Goal: Find specific page/section: Locate a particular part of the current website

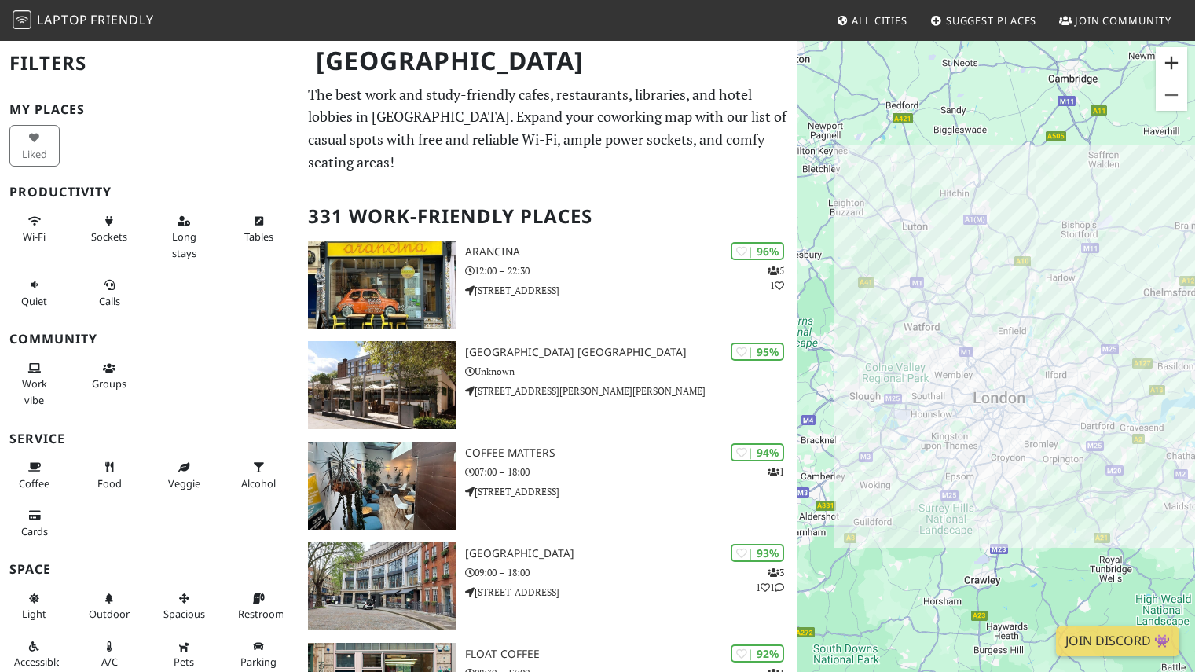
click at [1179, 53] on button "Zoom in" at bounding box center [1171, 62] width 31 height 31
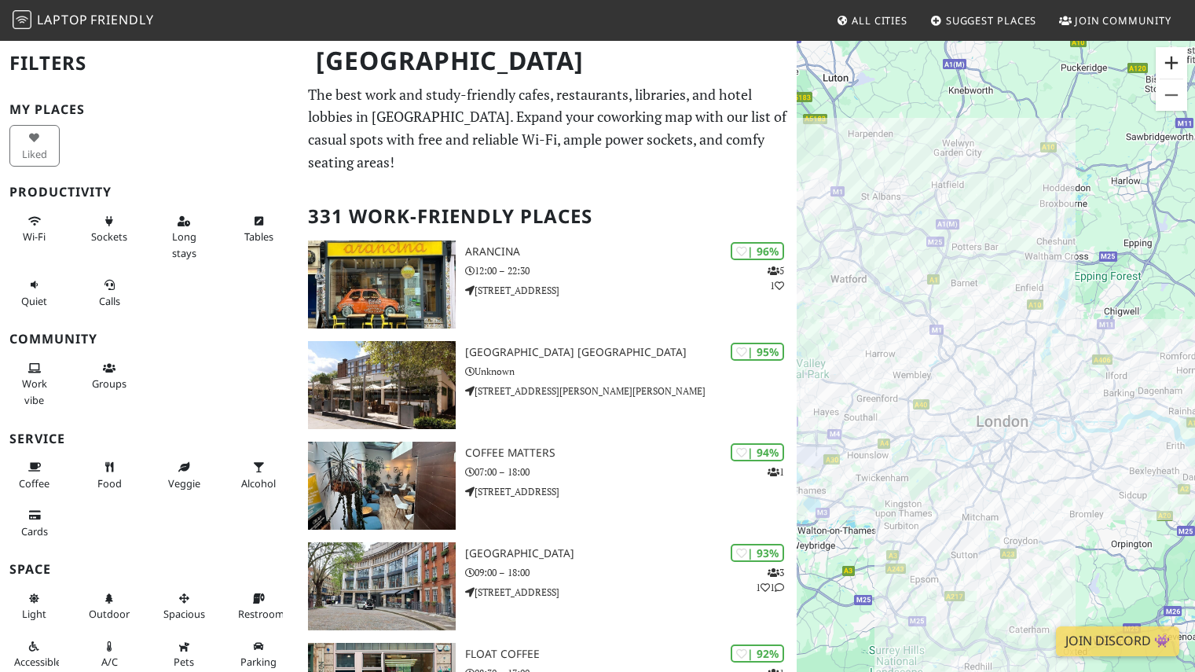
click at [1179, 53] on button "Zoom in" at bounding box center [1171, 62] width 31 height 31
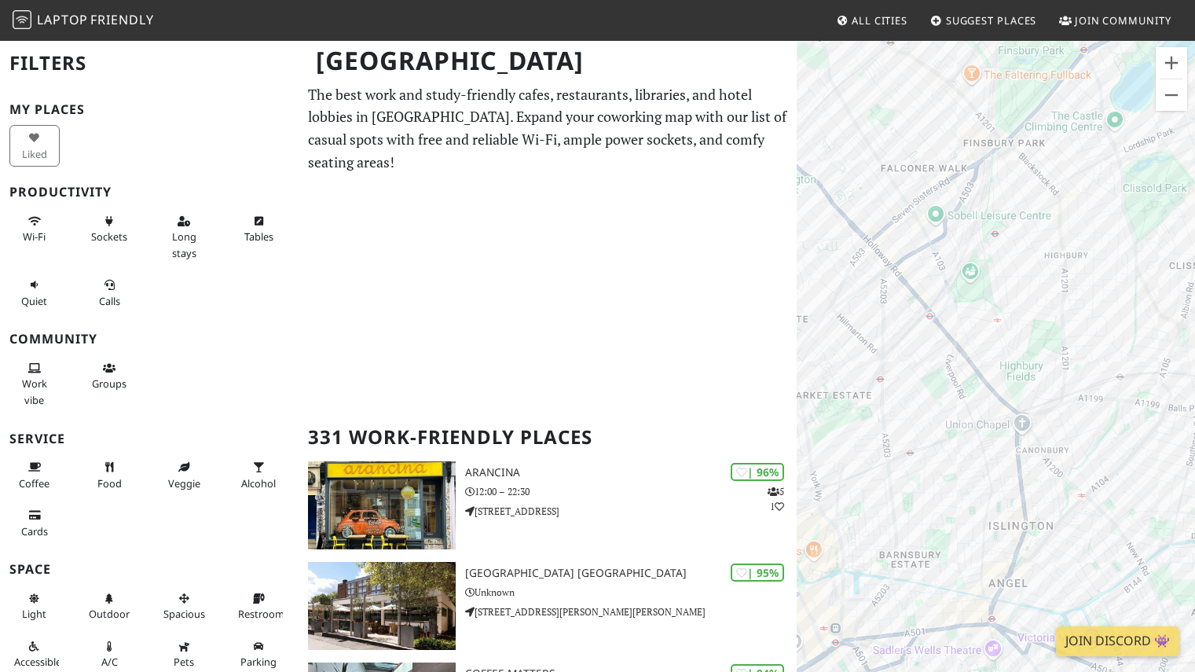
drag, startPoint x: 966, startPoint y: 218, endPoint x: 933, endPoint y: 357, distance: 143.9
click at [933, 357] on div "To navigate, press the arrow keys." at bounding box center [996, 375] width 398 height 672
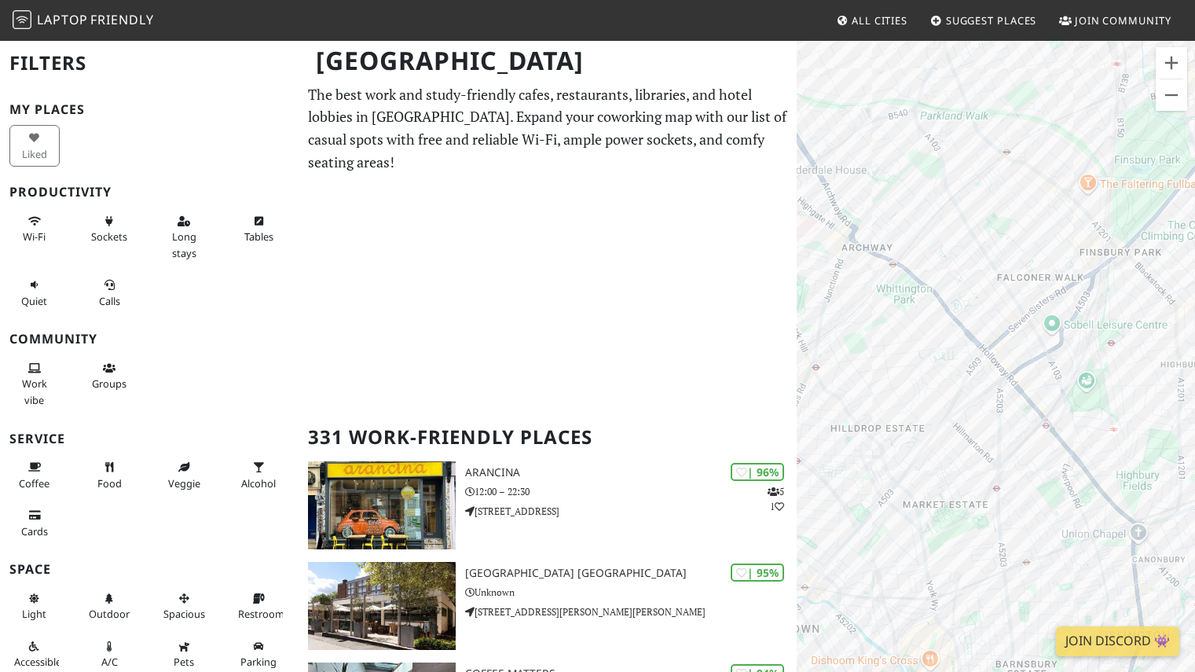
drag, startPoint x: 898, startPoint y: 335, endPoint x: 1022, endPoint y: 451, distance: 169.5
click at [1022, 451] on div "To navigate, press the arrow keys." at bounding box center [996, 375] width 398 height 672
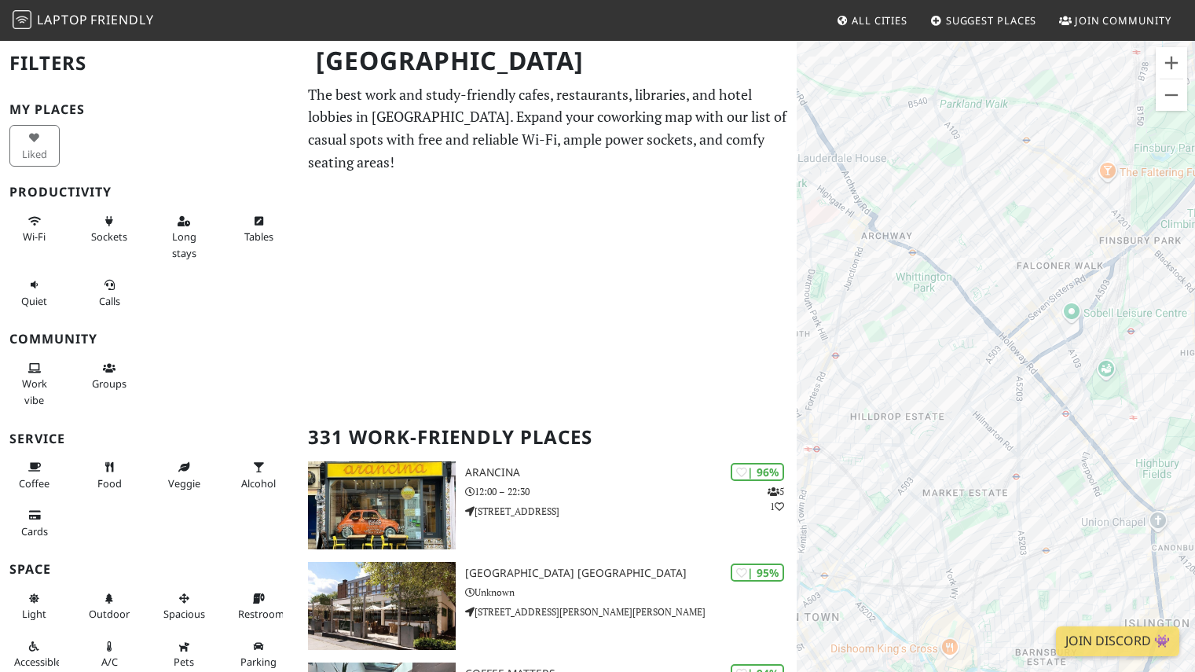
drag, startPoint x: 999, startPoint y: 365, endPoint x: 880, endPoint y: 298, distance: 136.8
click at [880, 298] on div "To navigate, press the arrow keys." at bounding box center [996, 375] width 398 height 672
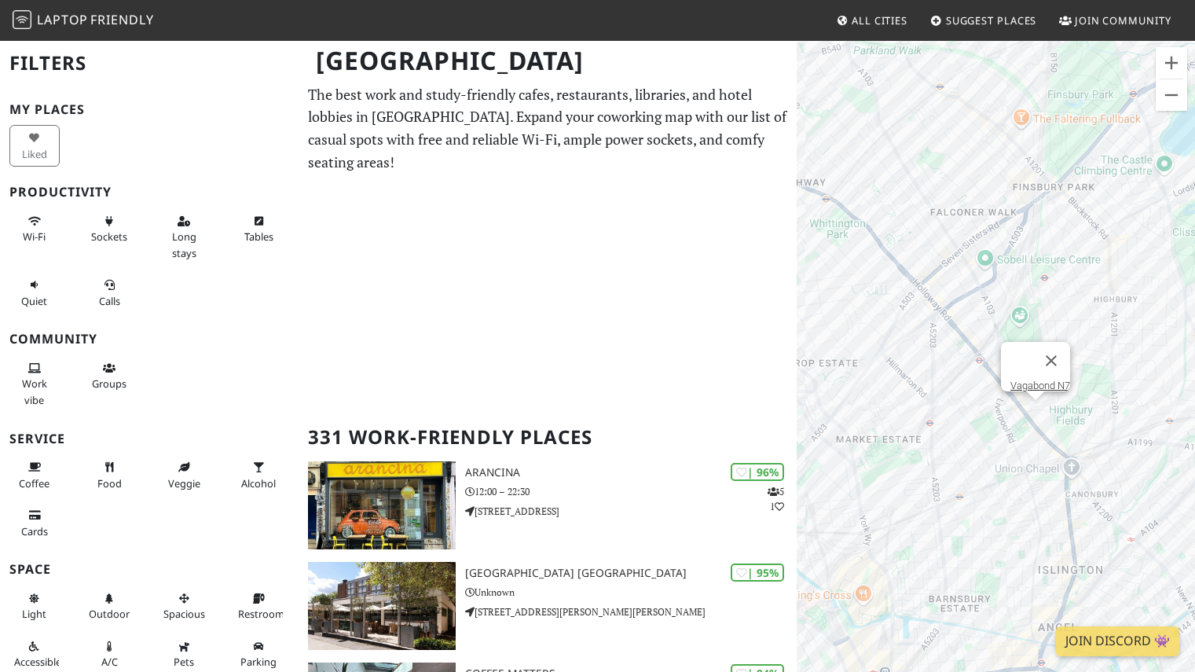
click at [1037, 418] on div "To navigate, press the arrow keys. Vagabond N7" at bounding box center [996, 375] width 398 height 672
click at [1032, 369] on div at bounding box center [1021, 361] width 22 height 38
click at [1035, 379] on link "Vagabond N7" at bounding box center [1040, 385] width 60 height 12
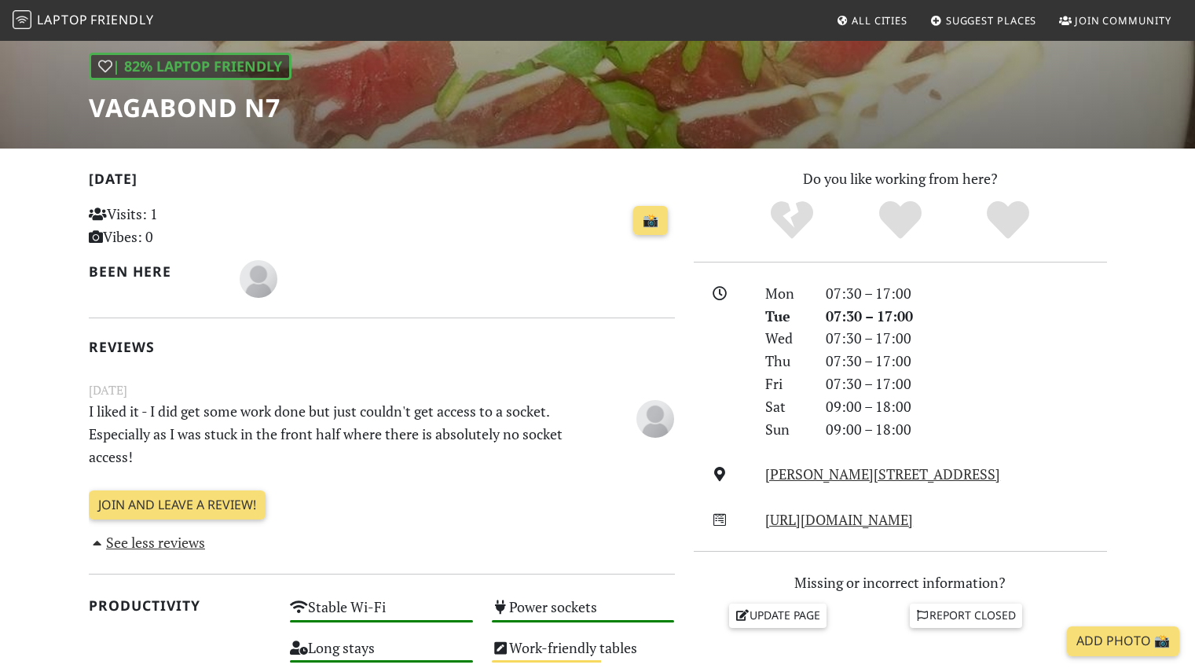
scroll to position [242, 0]
